Goal: Participate in discussion: Engage in conversation with other users on a specific topic

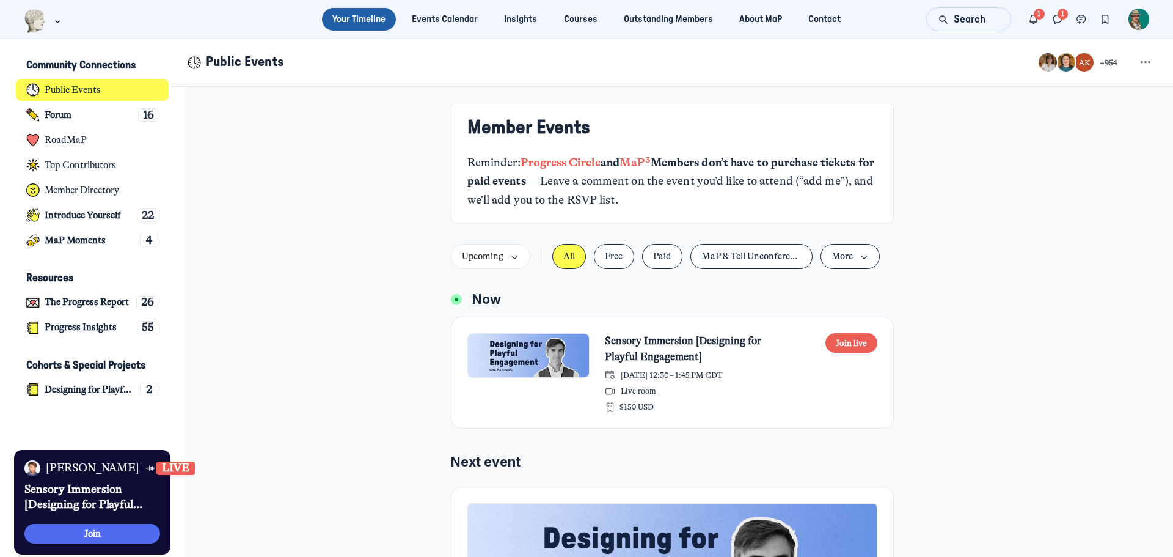
click at [641, 338] on link "Sensory Immersion [Designing for Playful Engagement]" at bounding box center [699, 349] width 188 height 32
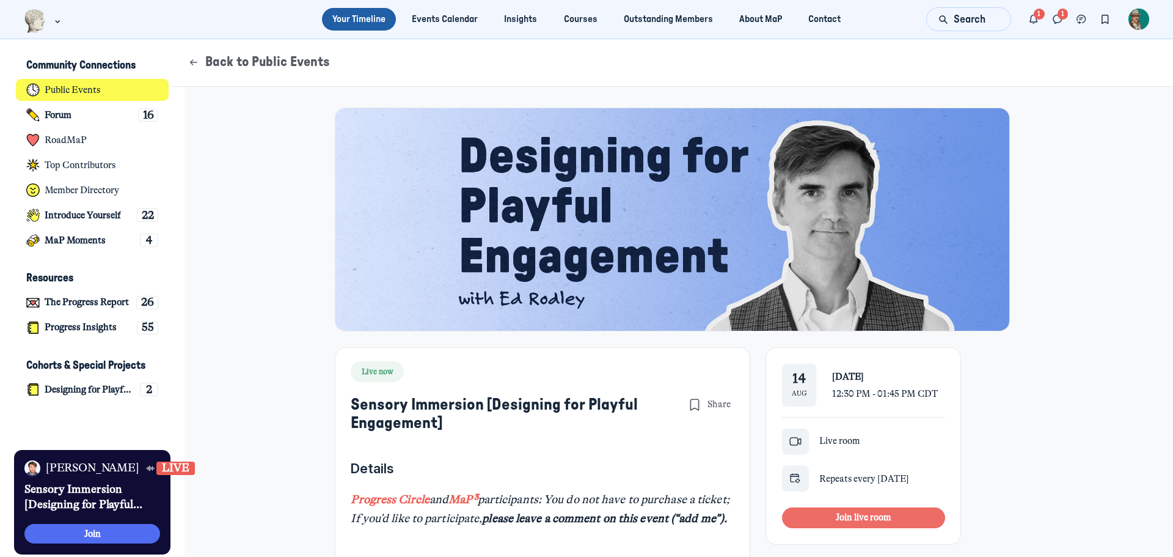
click at [878, 520] on span "Join live room" at bounding box center [864, 516] width 56 height 11
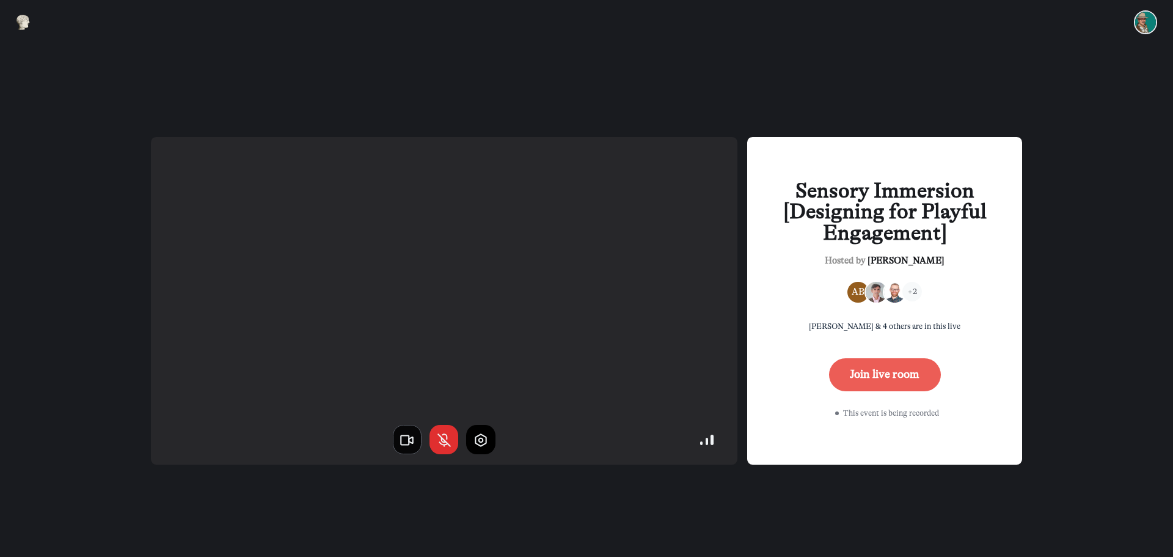
click at [412, 443] on use "button" at bounding box center [407, 439] width 12 height 9
click at [479, 442] on icon "button" at bounding box center [481, 440] width 16 height 16
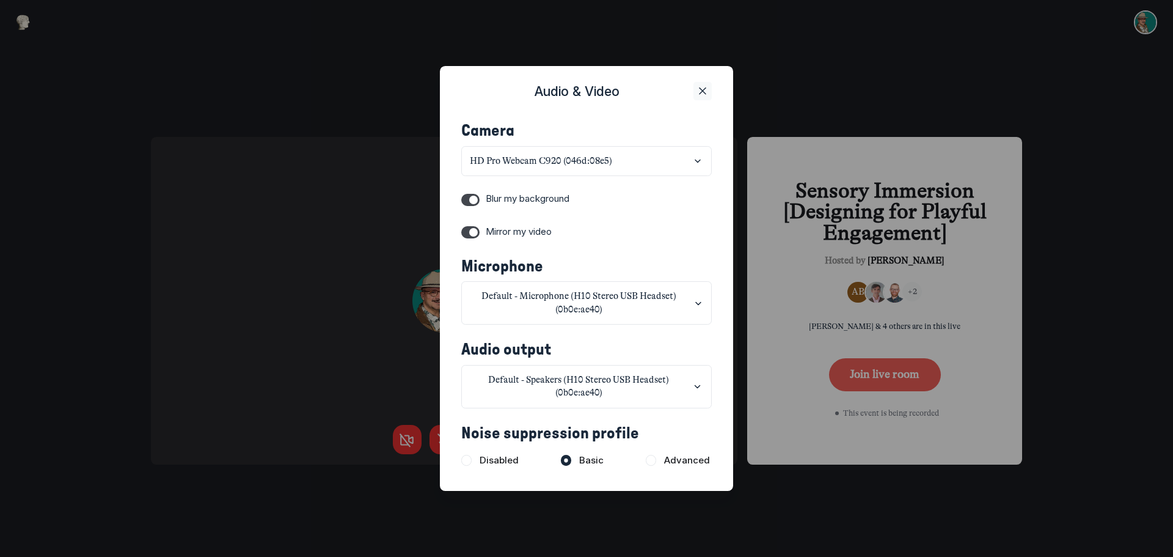
click at [703, 89] on icon "Close" at bounding box center [703, 90] width 12 height 13
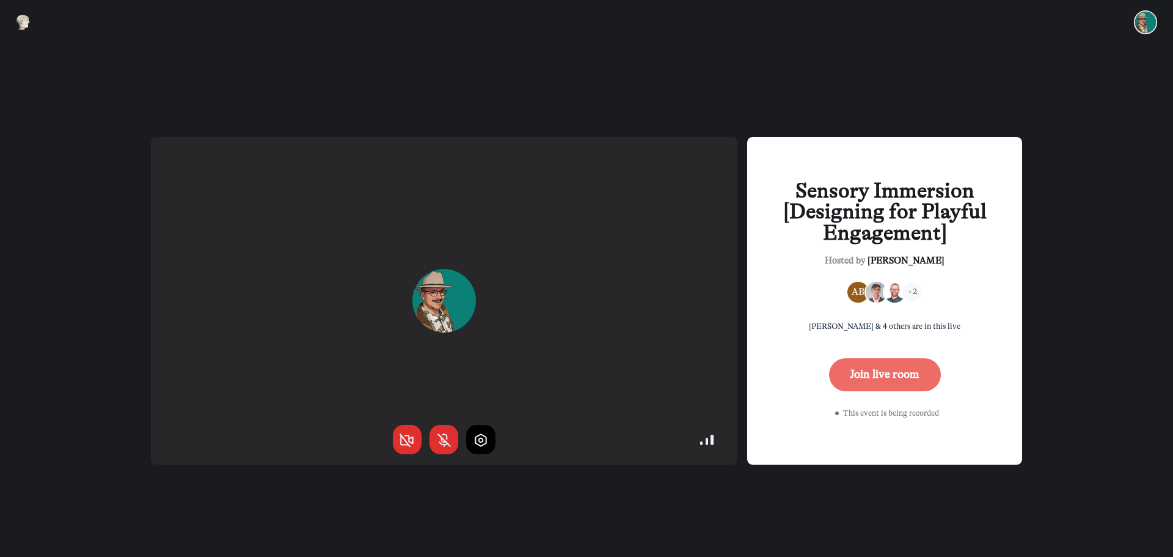
click at [867, 369] on button "Join live room" at bounding box center [885, 374] width 112 height 33
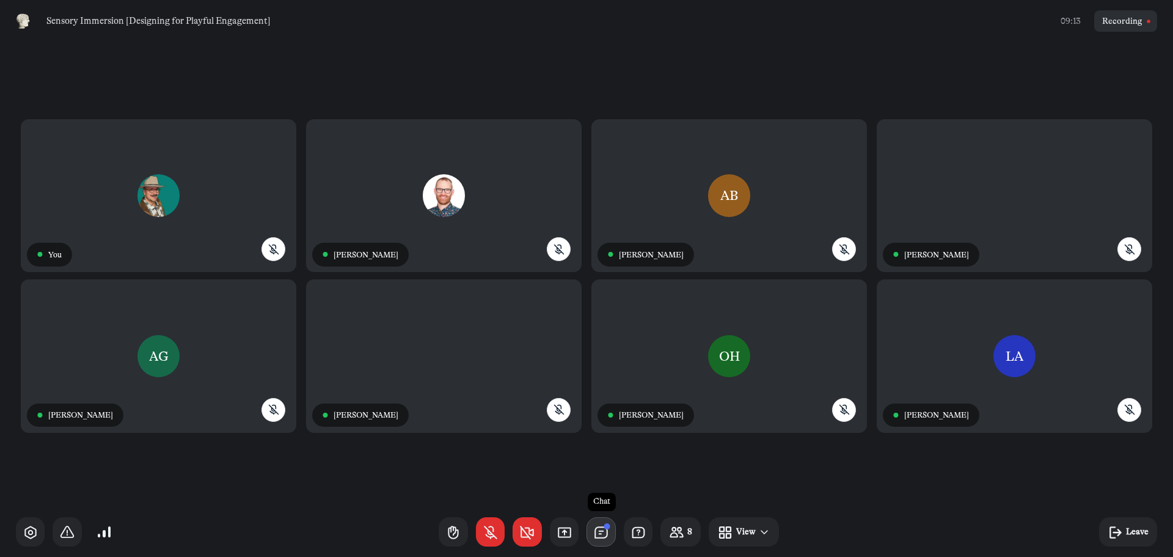
click at [601, 535] on icon "button" at bounding box center [601, 532] width 16 height 16
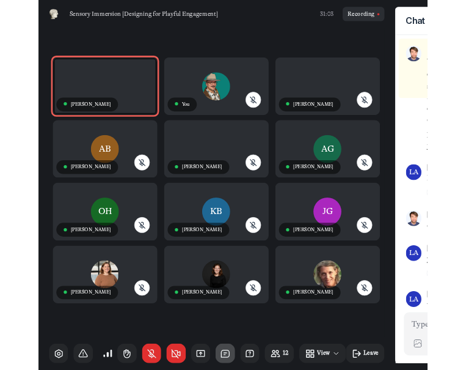
scroll to position [1500, 0]
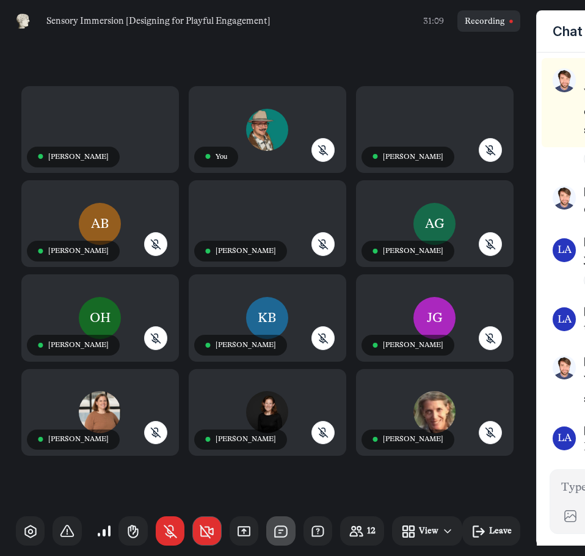
click at [202, 526] on use "button" at bounding box center [206, 532] width 13 height 12
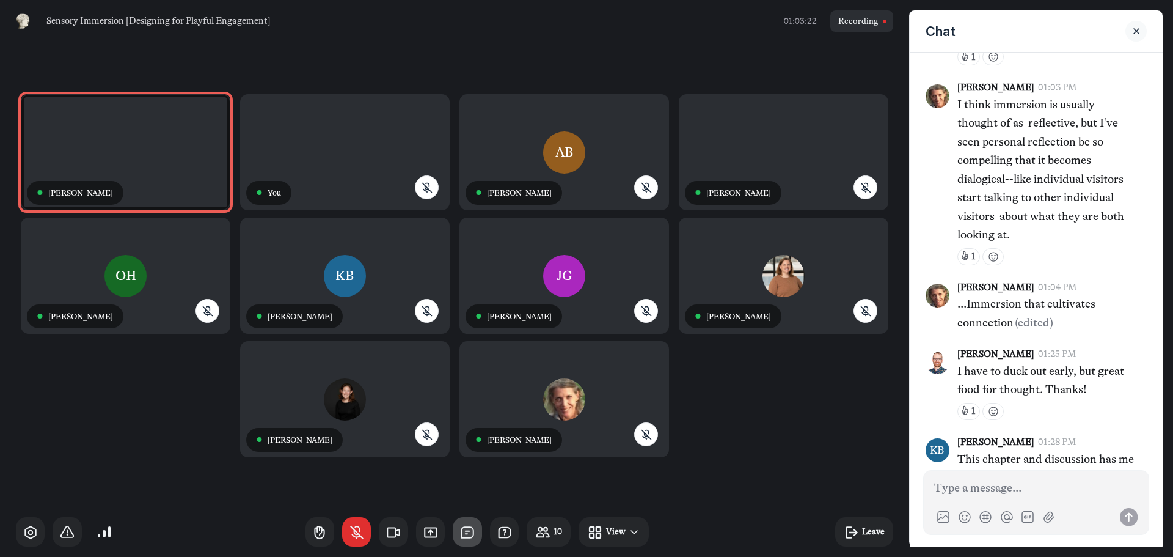
scroll to position [2192, 0]
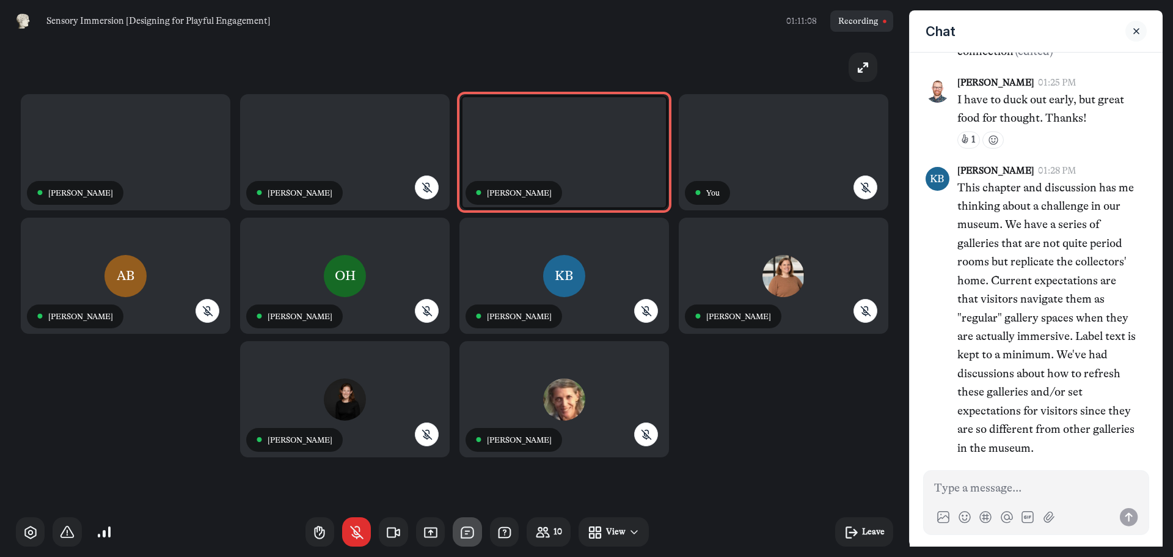
click at [105, 408] on div "● [PERSON_NAME] ● [PERSON_NAME] ● [PERSON_NAME] ● You AB ● [PERSON_NAME] [GEOGR…" at bounding box center [454, 274] width 877 height 464
click at [357, 531] on use "button" at bounding box center [357, 532] width 12 height 12
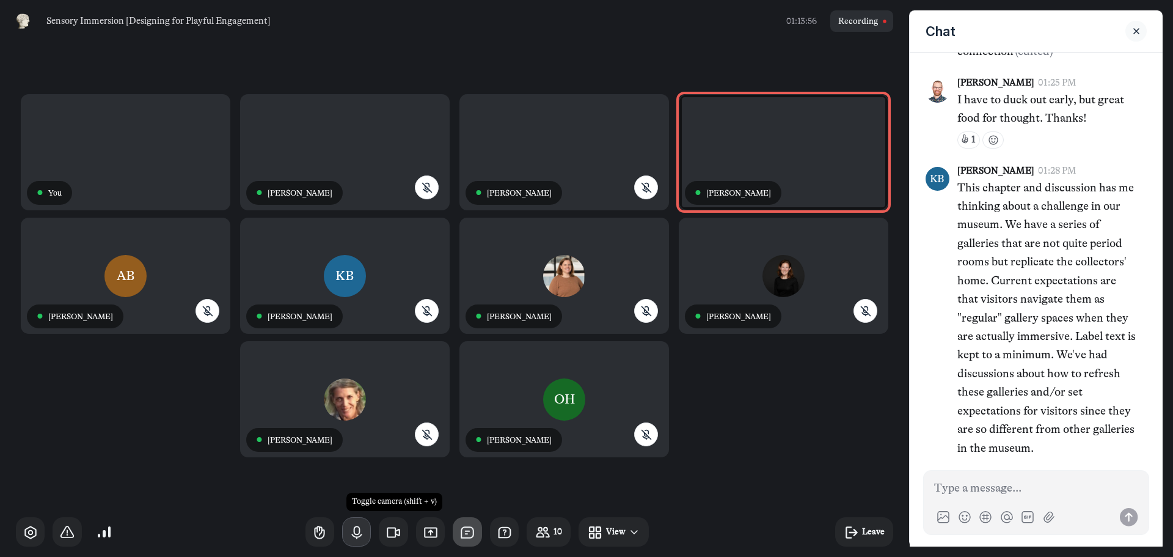
click at [363, 533] on icon "button" at bounding box center [357, 532] width 16 height 16
click at [362, 544] on button "button" at bounding box center [356, 531] width 29 height 29
click at [354, 534] on icon "button" at bounding box center [357, 532] width 16 height 16
click at [353, 533] on icon "button" at bounding box center [357, 532] width 16 height 16
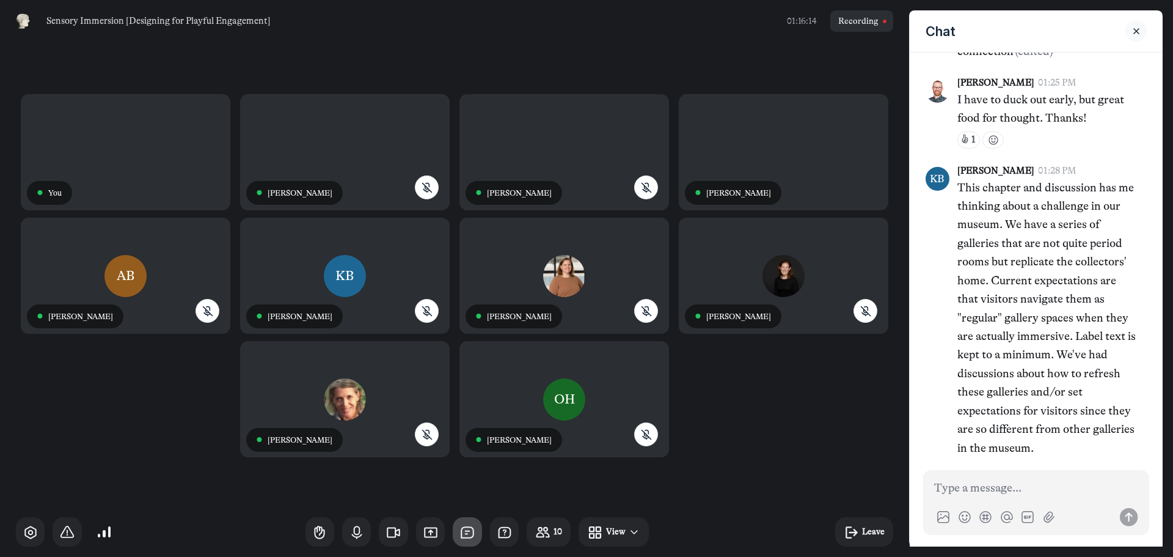
click at [353, 533] on icon "button" at bounding box center [357, 532] width 16 height 16
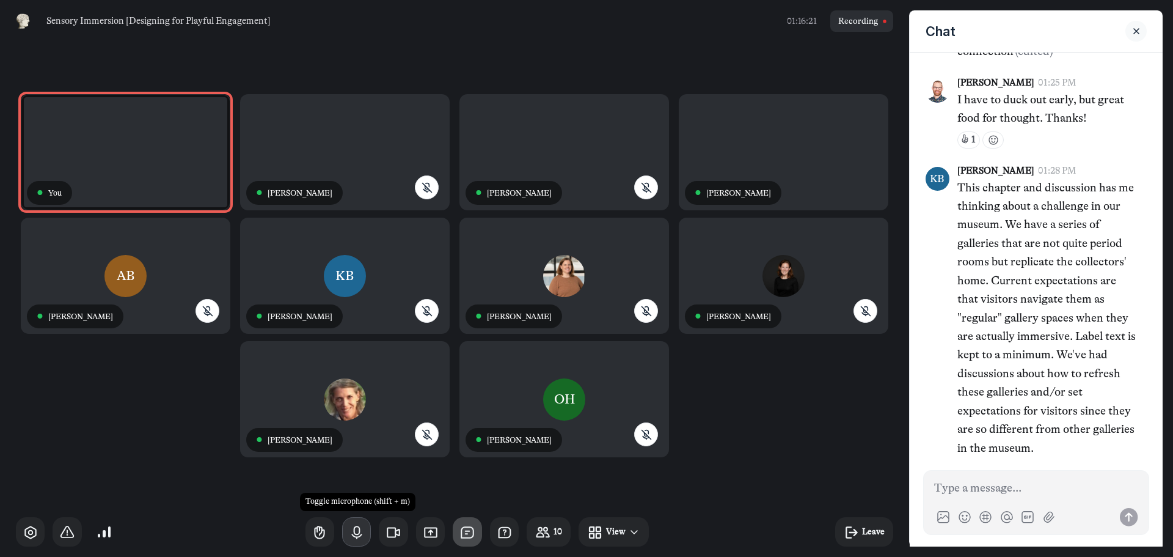
click at [359, 537] on use "button" at bounding box center [356, 532] width 9 height 12
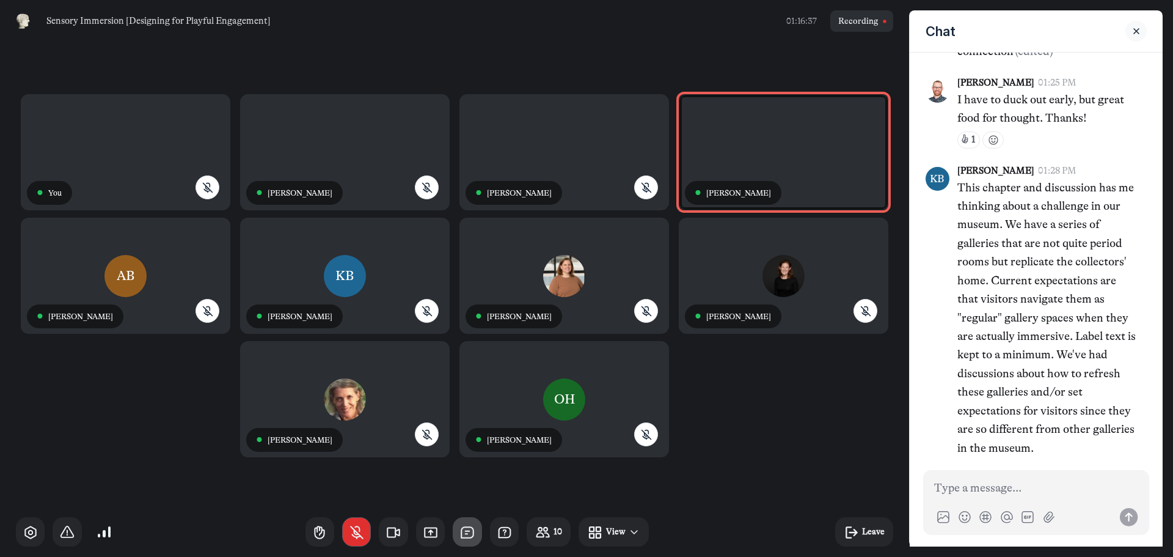
click at [364, 535] on icon "button" at bounding box center [357, 532] width 16 height 16
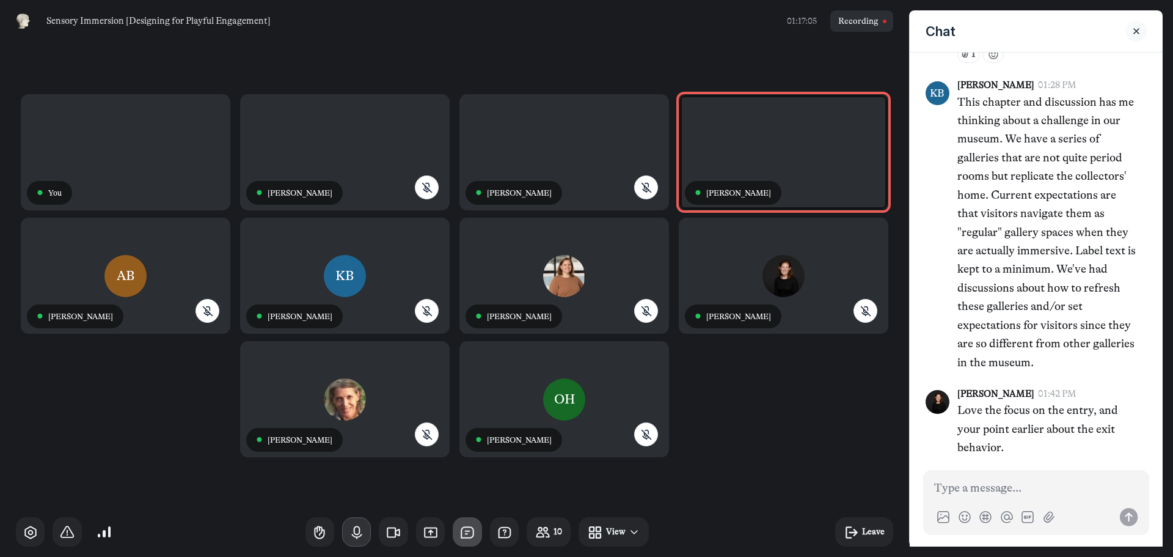
click at [362, 538] on icon "button" at bounding box center [357, 532] width 16 height 16
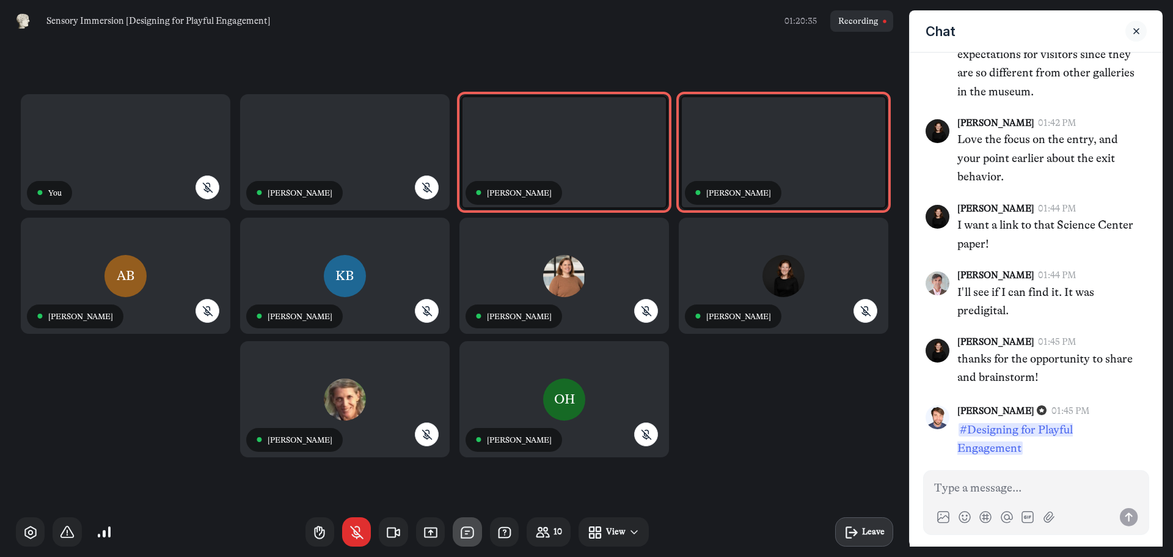
scroll to position [2615, 0]
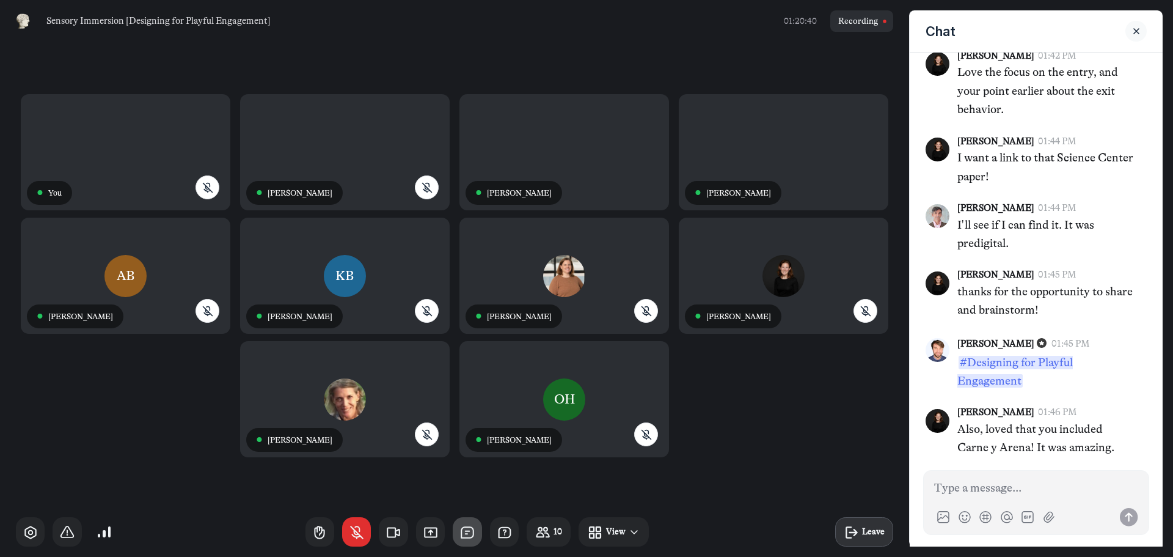
click at [848, 535] on icon "button" at bounding box center [852, 532] width 16 height 16
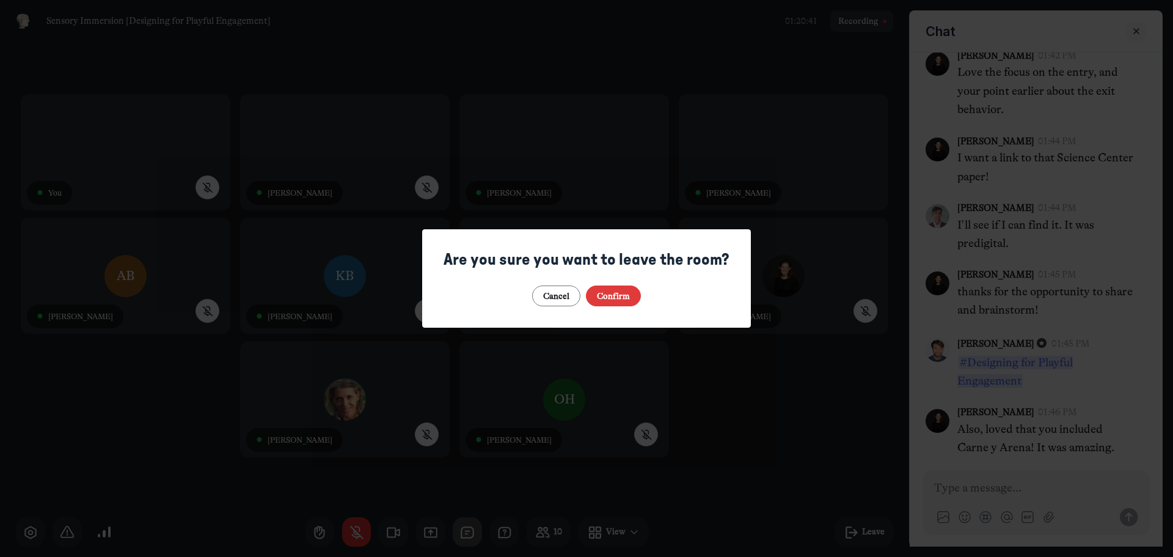
click at [608, 298] on button "Confirm" at bounding box center [614, 295] width 56 height 21
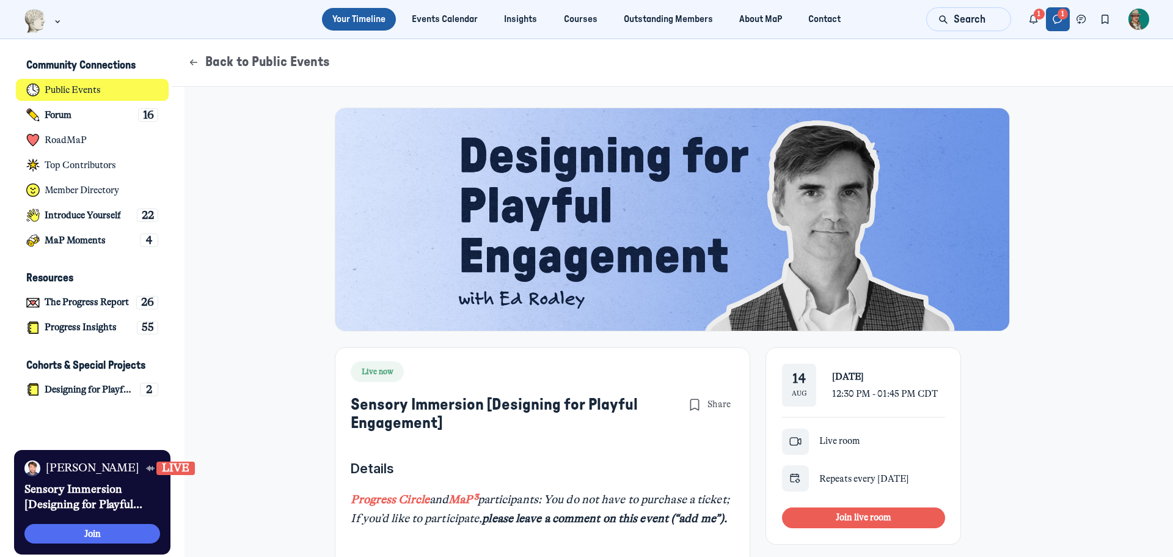
scroll to position [3414, 2402]
click at [1050, 26] on button "Direct messages" at bounding box center [1058, 19] width 24 height 24
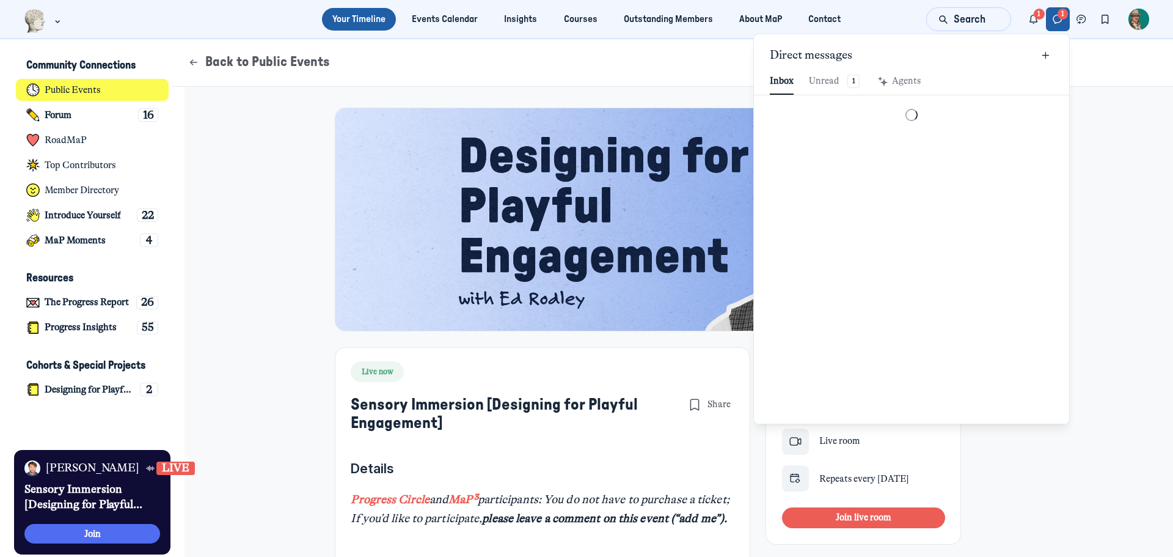
scroll to position [1663, 2847]
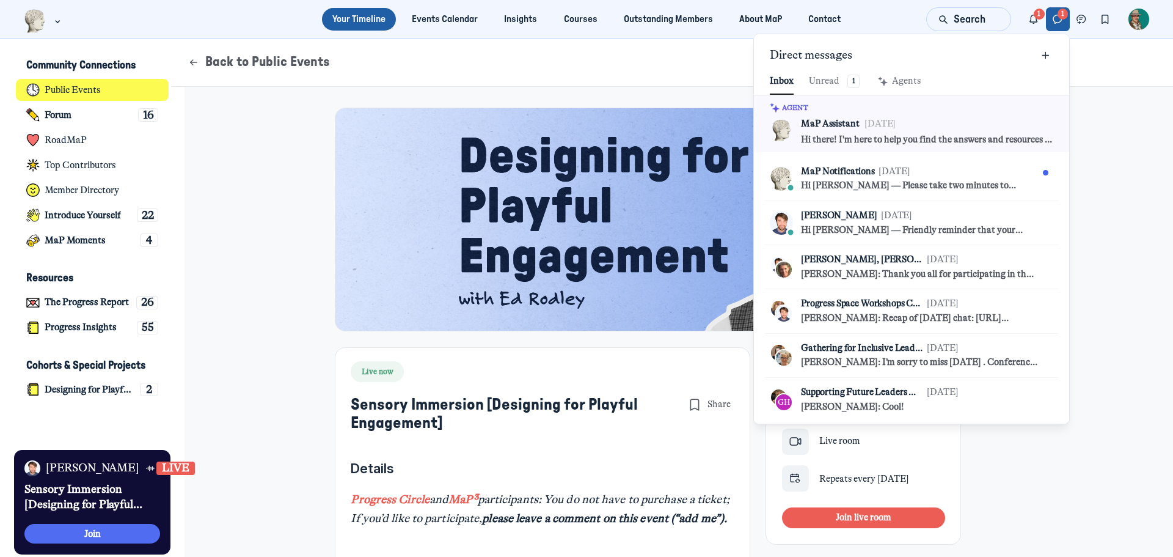
click at [1058, 18] on icon "Direct messages" at bounding box center [1058, 19] width 12 height 13
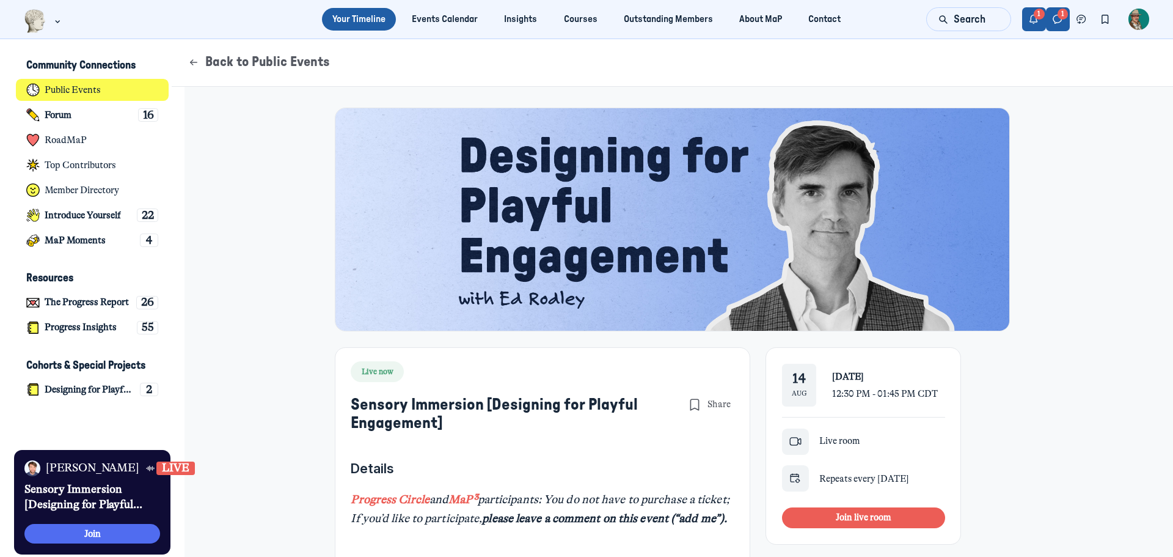
click at [1030, 21] on icon "Notifications" at bounding box center [1034, 19] width 12 height 13
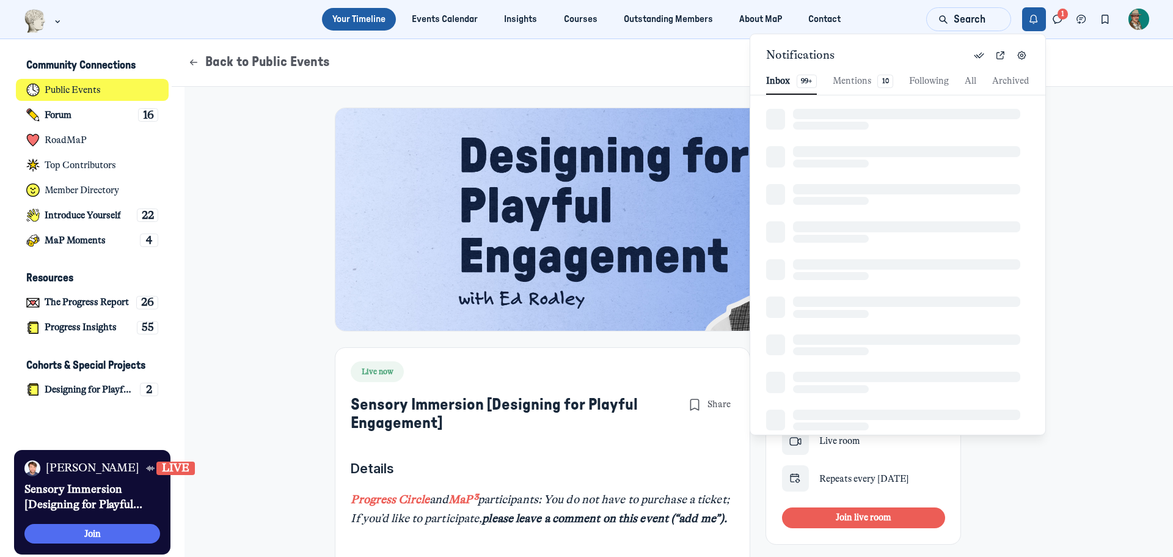
scroll to position [1663, 2757]
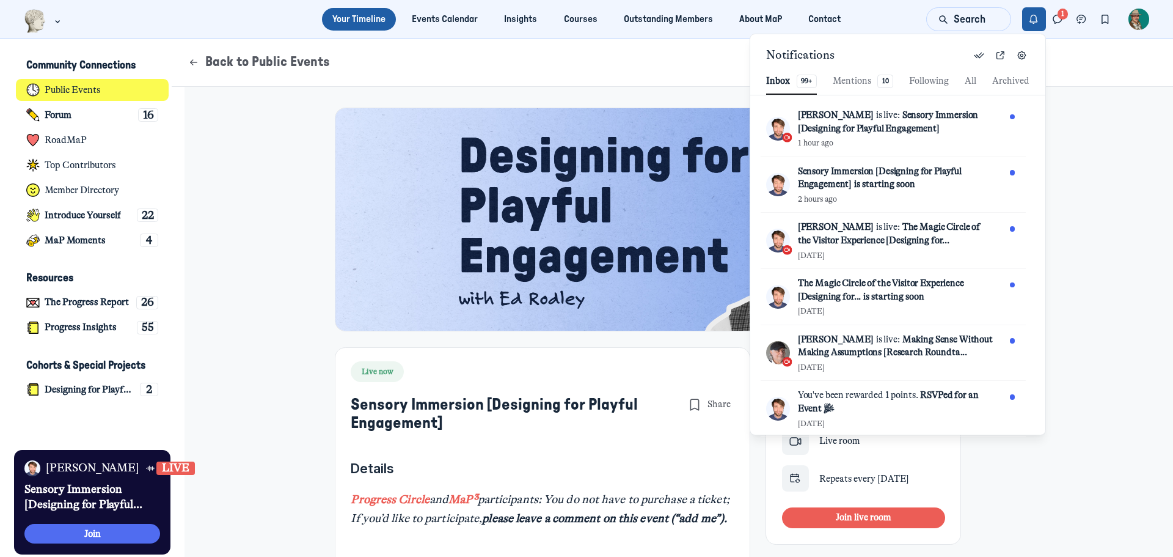
click at [1030, 21] on icon "Notifications" at bounding box center [1034, 19] width 12 height 13
